Goal: Navigation & Orientation: Find specific page/section

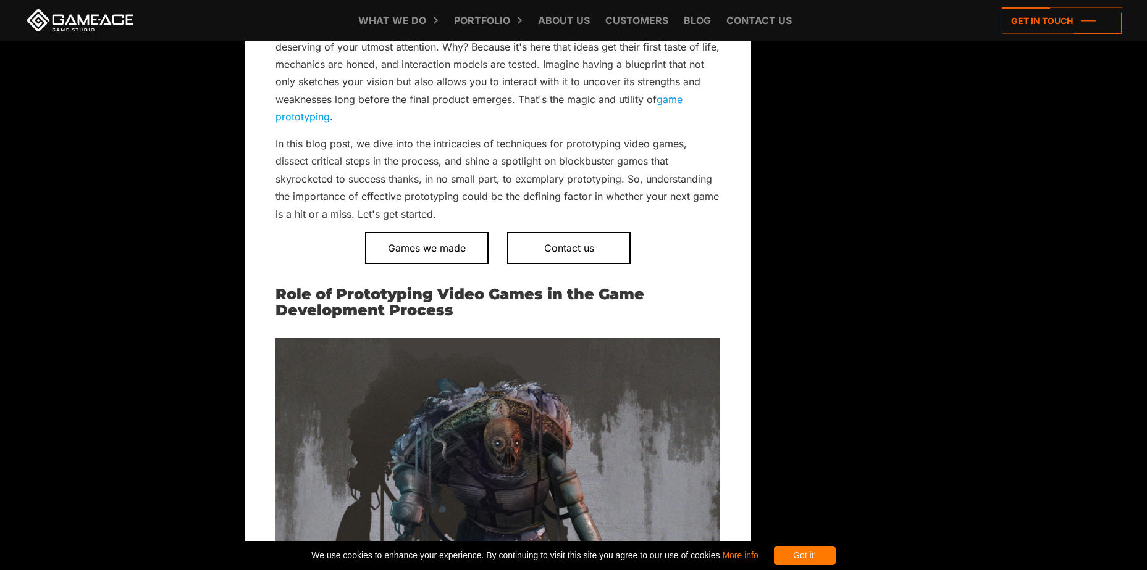
click at [827, 559] on div "Got it!" at bounding box center [805, 555] width 62 height 19
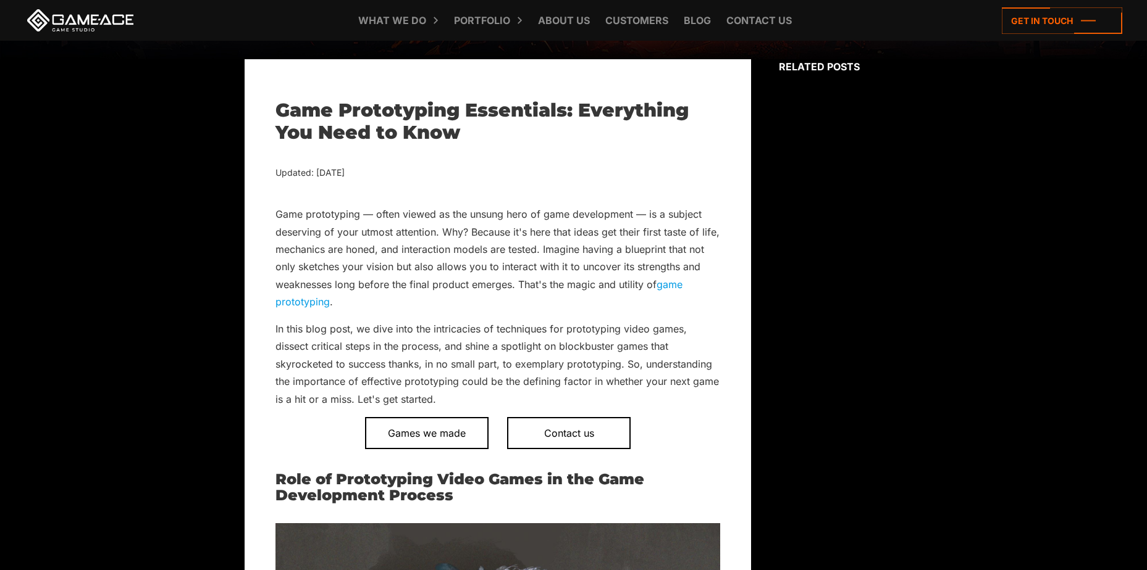
scroll to position [286, 0]
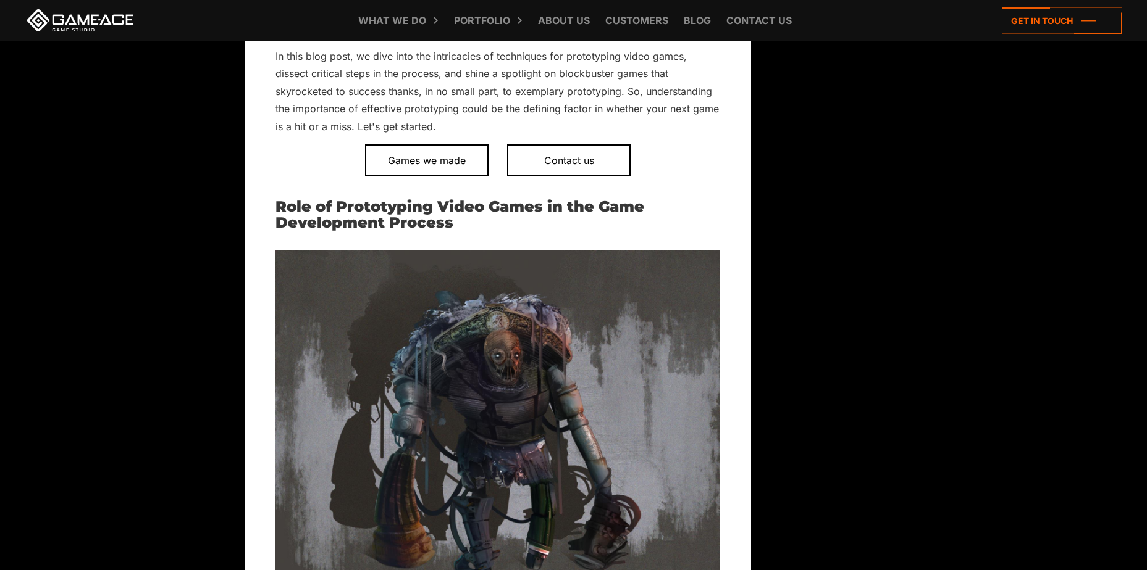
scroll to position [683, 0]
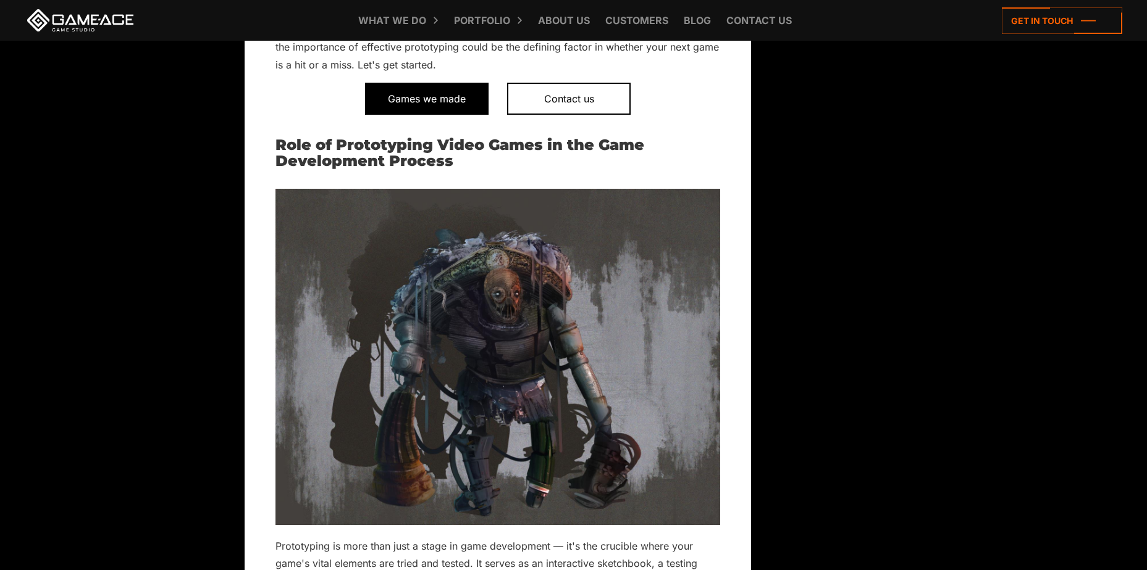
click at [430, 100] on span "Games we made" at bounding box center [426, 99] width 123 height 32
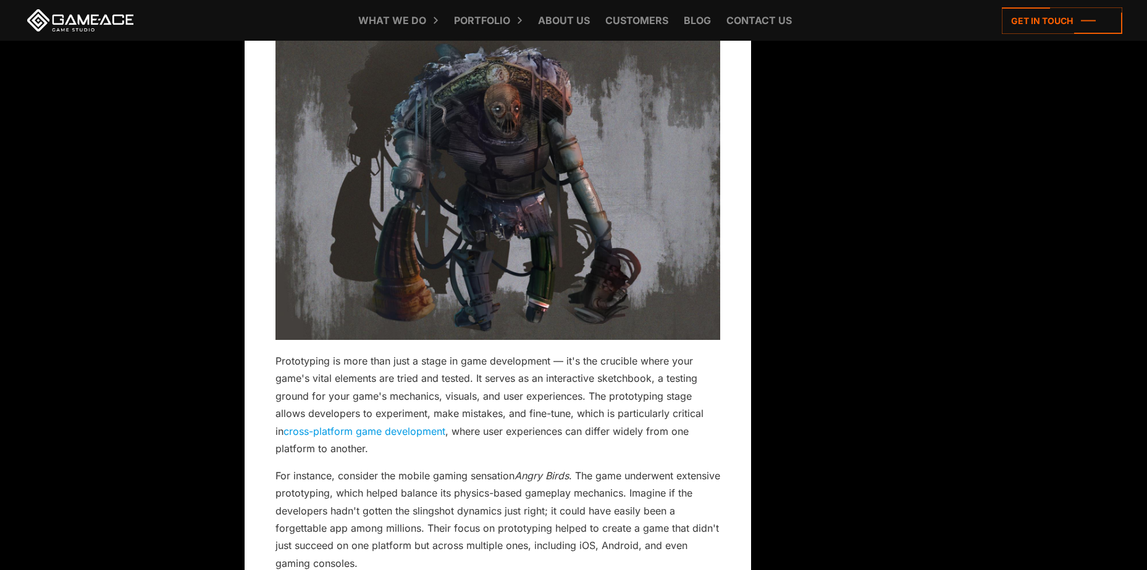
scroll to position [992, 0]
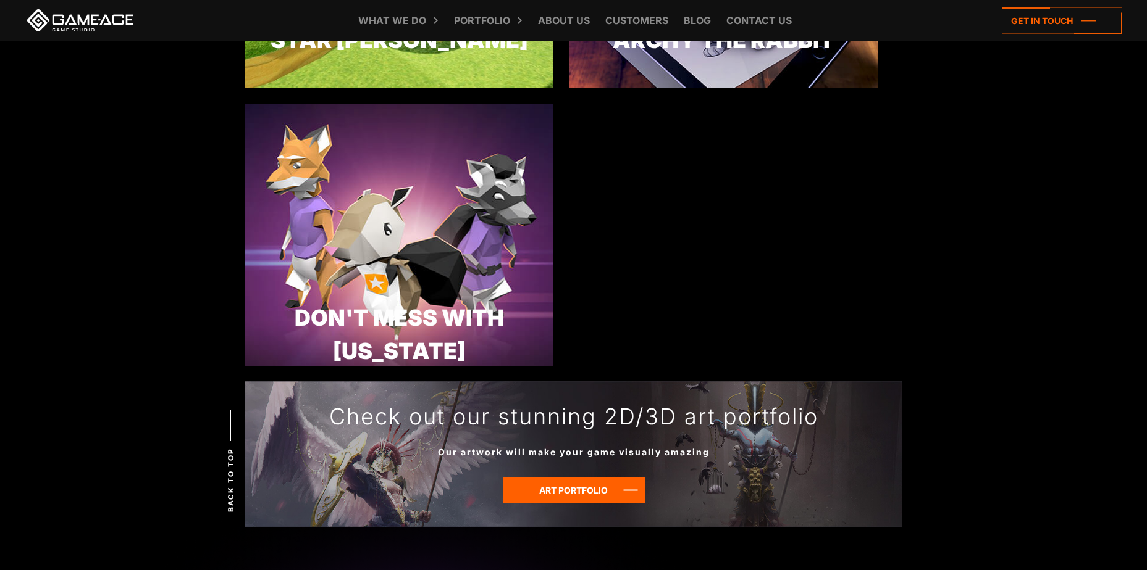
scroll to position [3766, 0]
